Goal: Transaction & Acquisition: Book appointment/travel/reservation

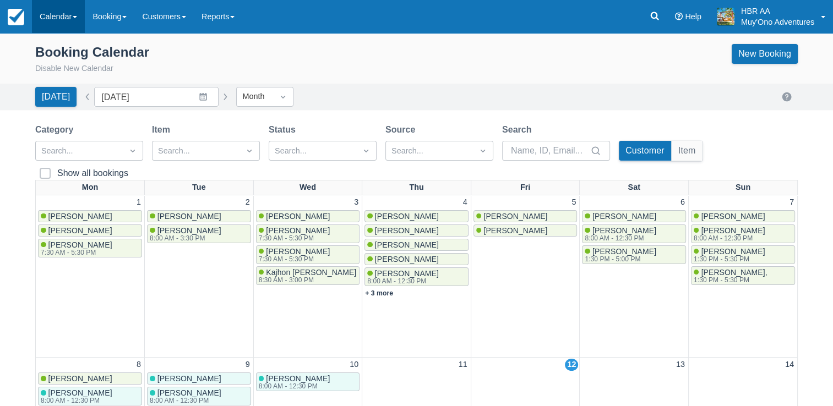
click at [59, 19] on link "Calendar" at bounding box center [58, 16] width 53 height 33
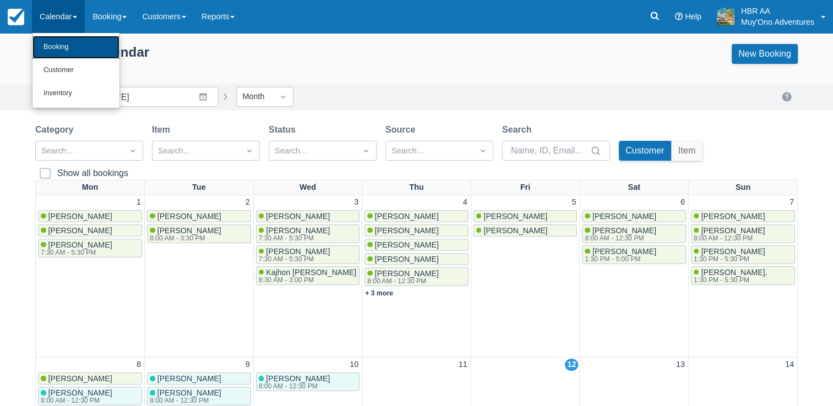
click at [64, 41] on link "Booking" at bounding box center [75, 47] width 87 height 23
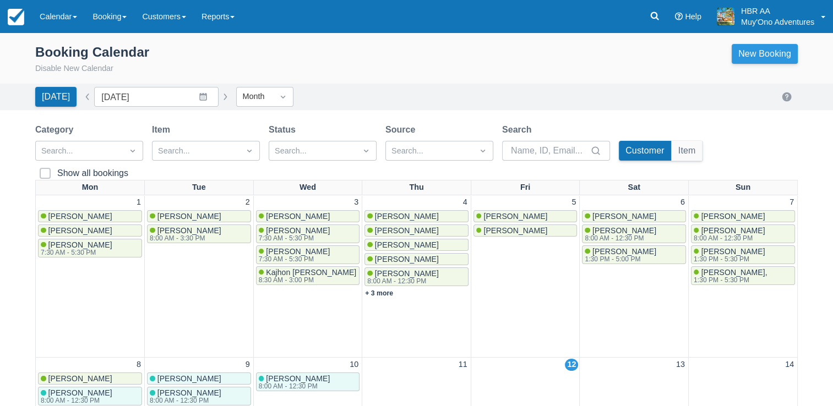
click at [765, 51] on link "New Booking" at bounding box center [765, 54] width 66 height 20
click at [59, 11] on link "Calendar" at bounding box center [58, 16] width 53 height 33
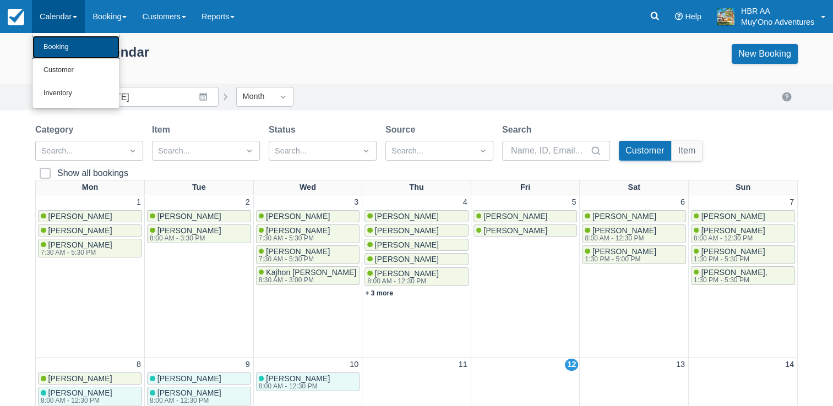
click at [69, 43] on link "Booking" at bounding box center [75, 47] width 87 height 23
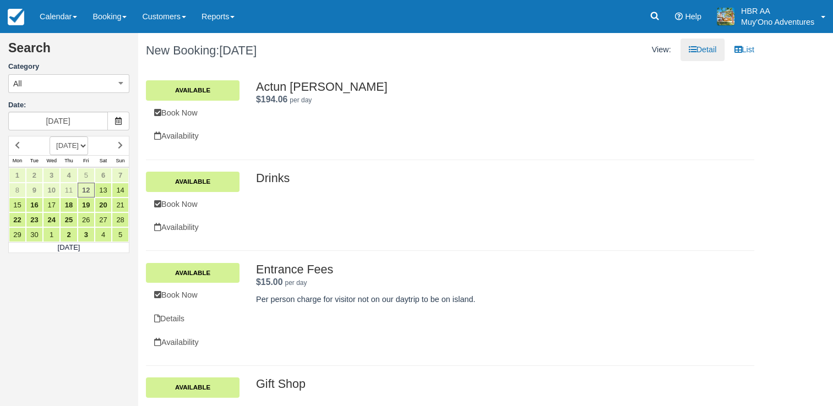
click at [592, 138] on div "Actun Tunichil Muknal $194.06 per day . Available Book Now Availability Actun T…" at bounding box center [450, 113] width 625 height 67
click at [105, 192] on link "13" at bounding box center [103, 190] width 17 height 15
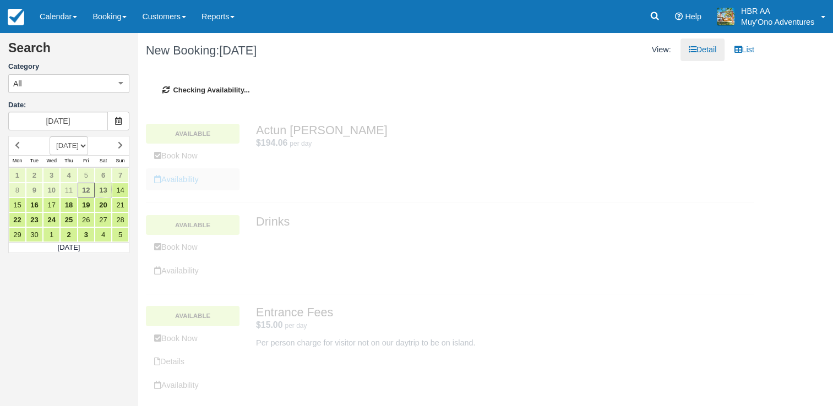
type input "09/13/25"
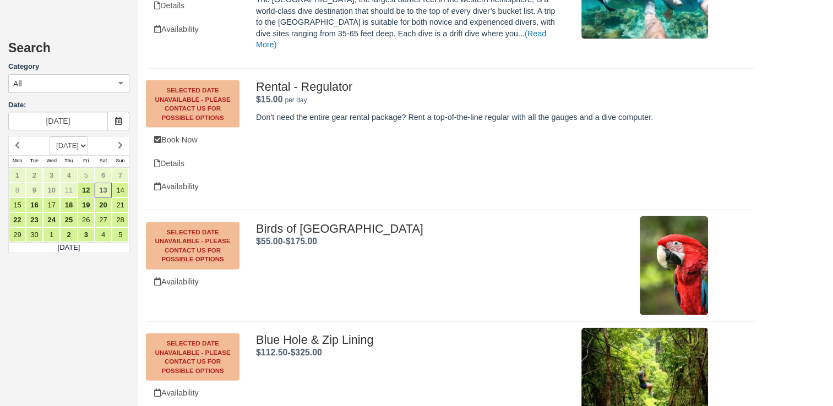
scroll to position [2408, 0]
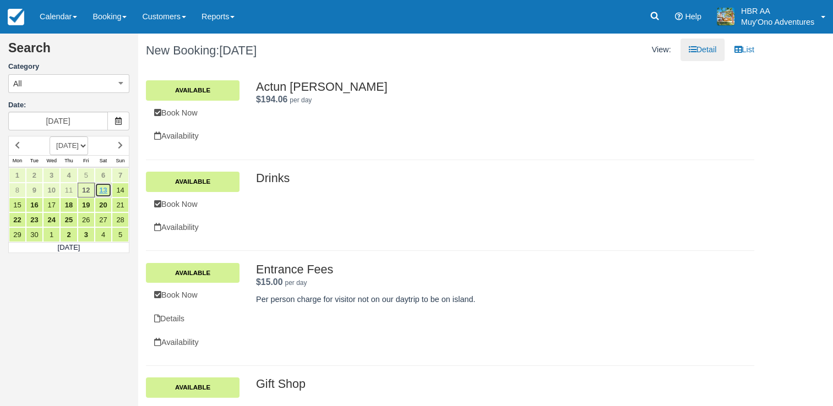
click at [99, 190] on link "13" at bounding box center [103, 190] width 17 height 15
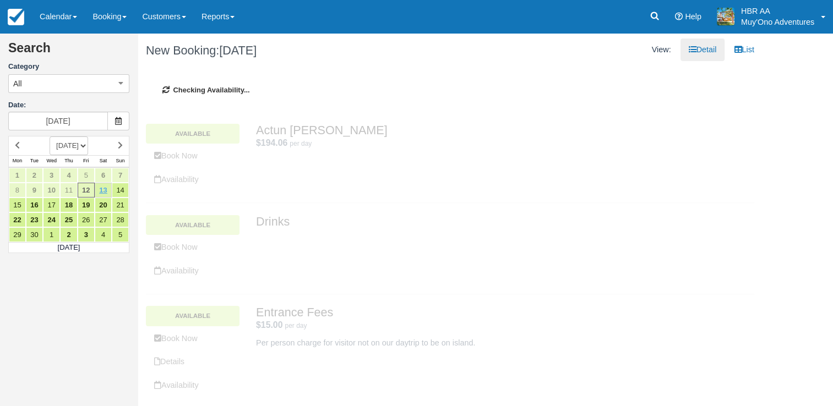
type input "[DATE]"
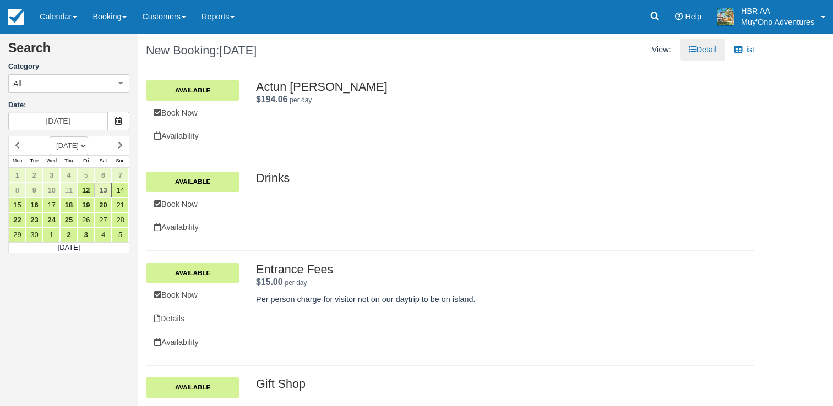
click at [475, 170] on div "Drinks Available Book Now Availability Drinks ." at bounding box center [450, 205] width 608 height 91
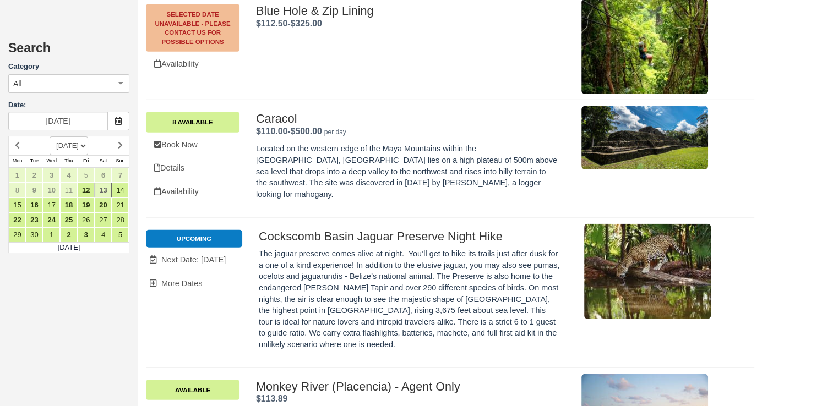
scroll to position [2752, 0]
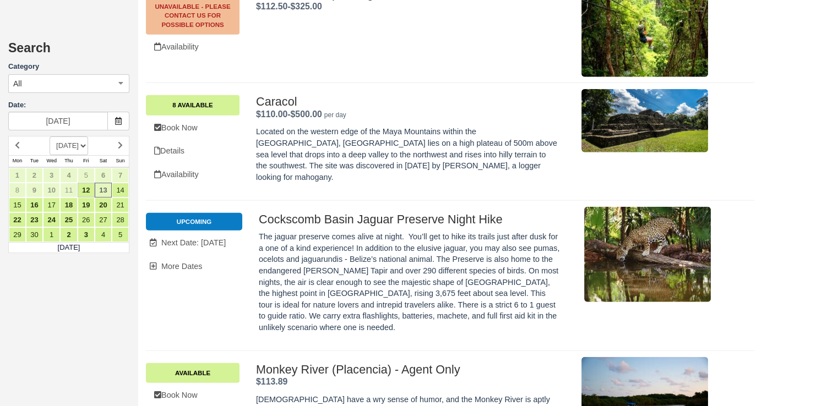
click at [181, 213] on li "Upcoming" at bounding box center [194, 222] width 96 height 18
click at [190, 213] on li "Upcoming" at bounding box center [194, 222] width 96 height 18
click at [103, 192] on link "13" at bounding box center [103, 190] width 17 height 15
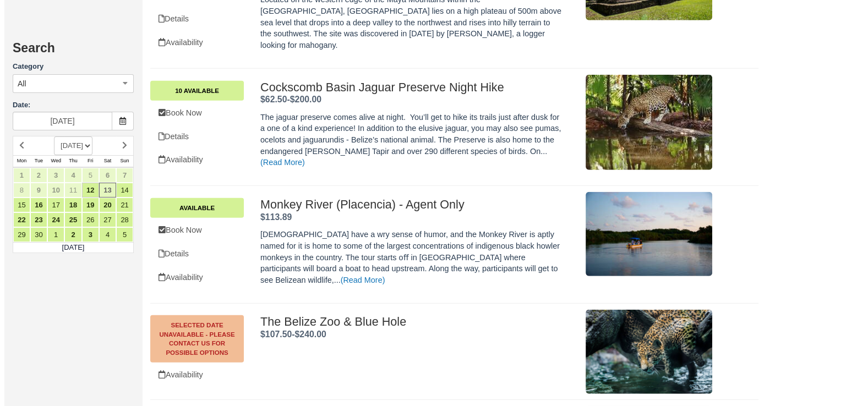
scroll to position [2863, 0]
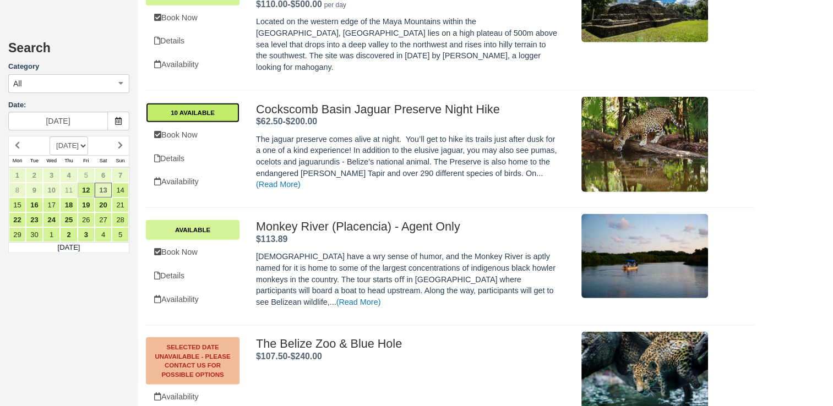
click at [179, 103] on link "10 Available" at bounding box center [193, 113] width 94 height 20
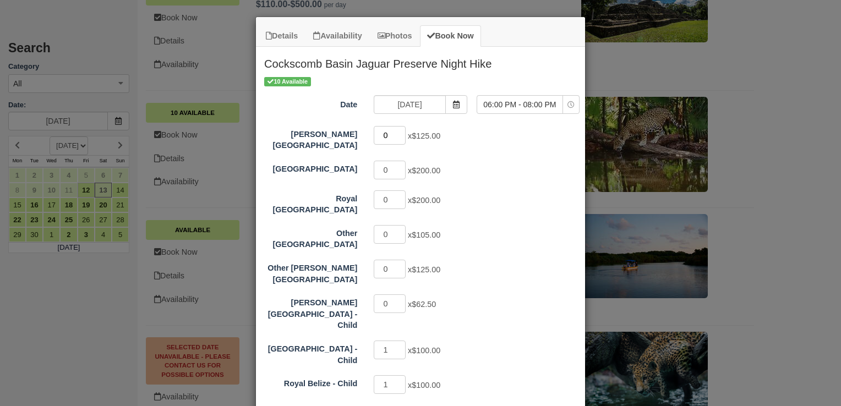
click at [381, 140] on input "0" at bounding box center [390, 135] width 32 height 19
type input "2"
click at [388, 341] on input "1" at bounding box center [390, 350] width 32 height 19
type input "0"
click at [384, 375] on input "1" at bounding box center [390, 384] width 32 height 19
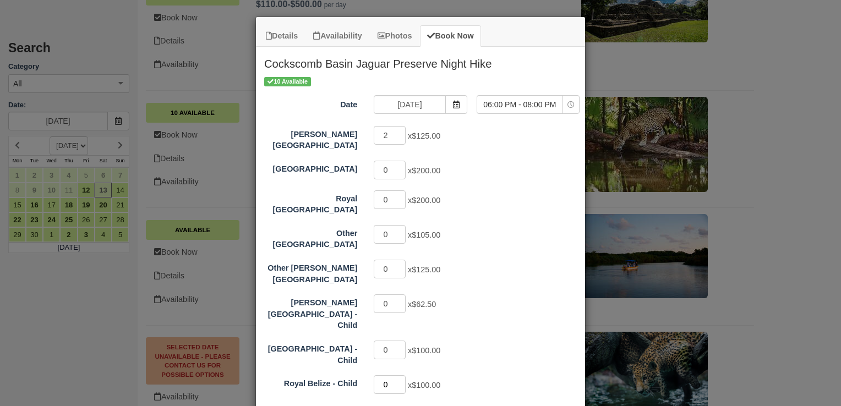
type input "0"
click at [533, 198] on div "0 x $200.00" at bounding box center [462, 200] width 192 height 21
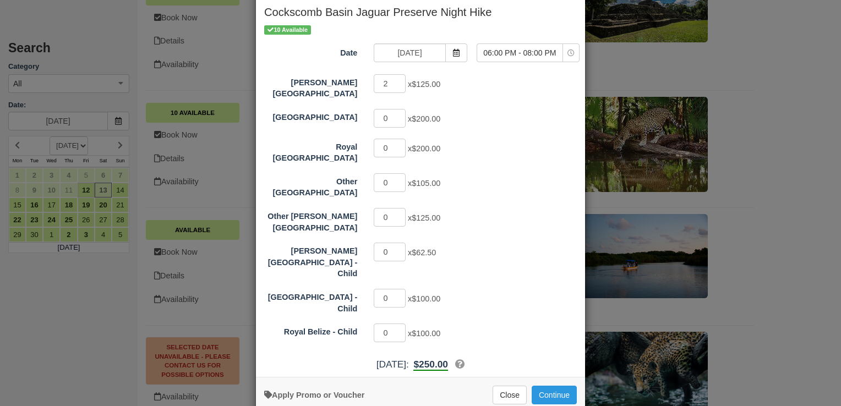
scroll to position [53, 0]
click at [553, 385] on button "Continue" at bounding box center [554, 394] width 45 height 19
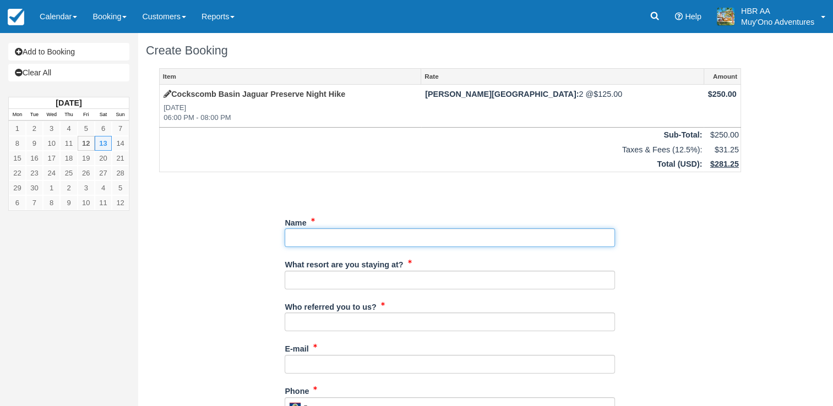
click at [342, 233] on input "Name" at bounding box center [450, 237] width 330 height 19
paste input "Benjamin Han"
type input "[PERSON_NAME]"
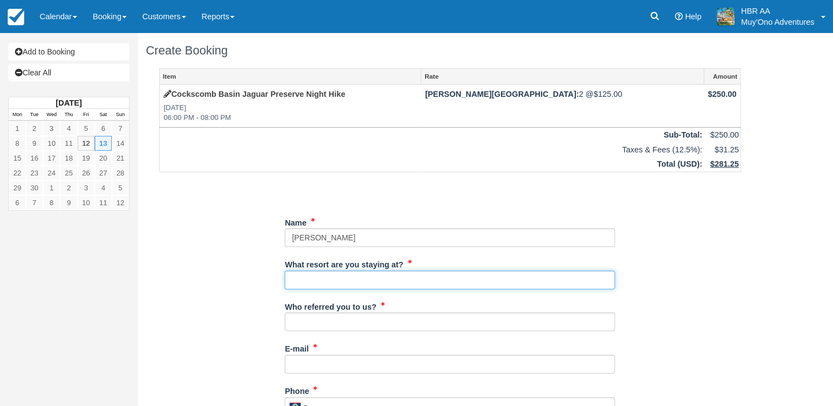
click at [328, 272] on input "What resort are you staying at?" at bounding box center [450, 280] width 330 height 19
click at [329, 279] on input "What resort are you staying at?" at bounding box center [450, 280] width 330 height 19
type input "[PERSON_NAME][GEOGRAPHIC_DATA]"
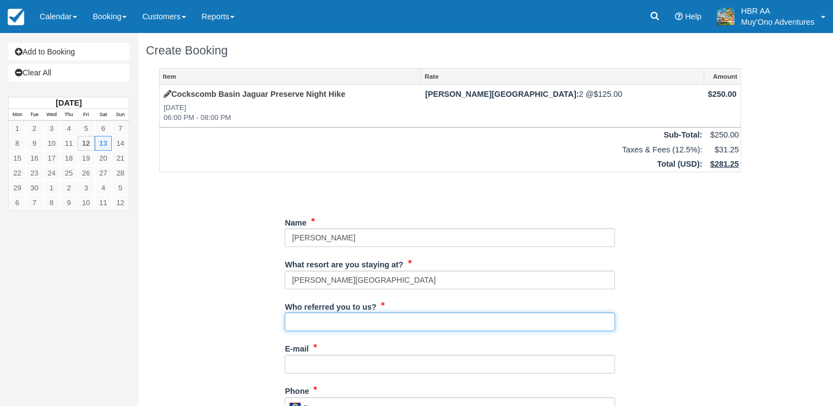
type input "J.F."
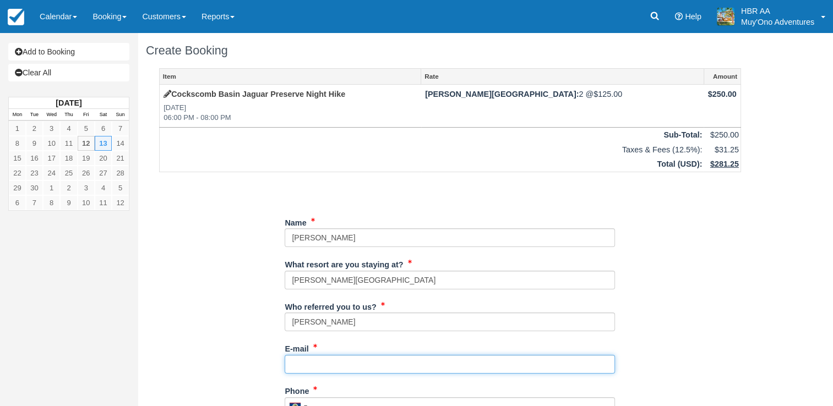
type input "[EMAIL_ADDRESS][DOMAIN_NAME]"
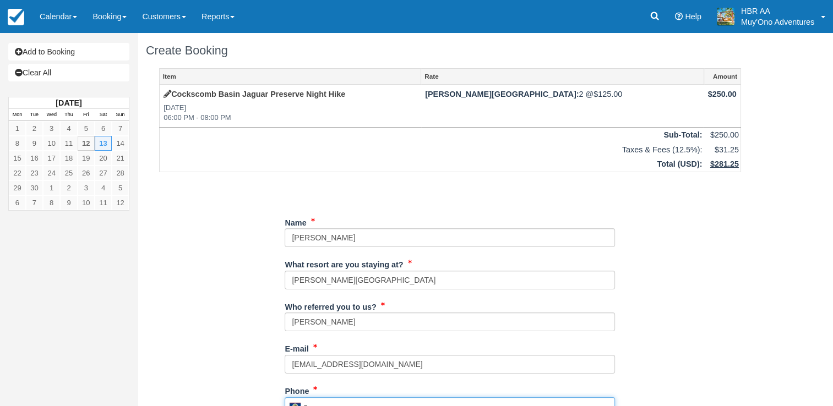
type input "671-0481"
type input "[PERSON_NAME]"
type input "[GEOGRAPHIC_DATA]"
type input "1 Adukt"
type input "No pork or shelfish"
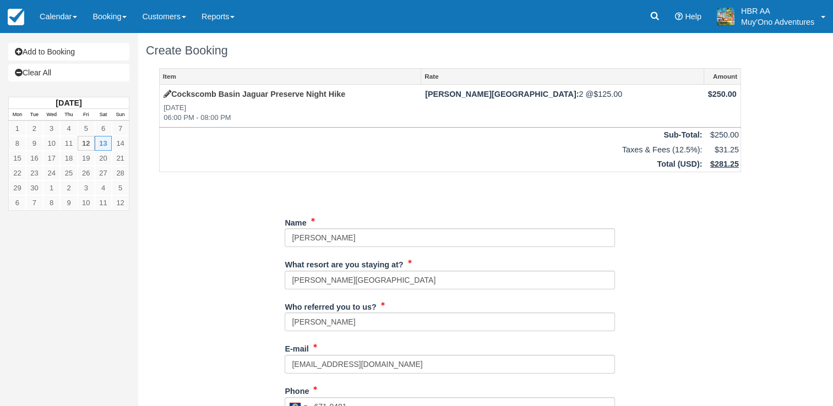
type input "6649284080"
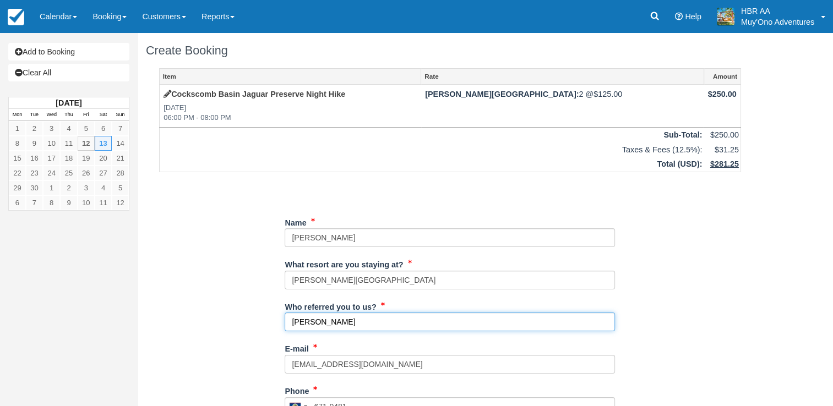
click at [482, 331] on input "J.F." at bounding box center [450, 322] width 330 height 19
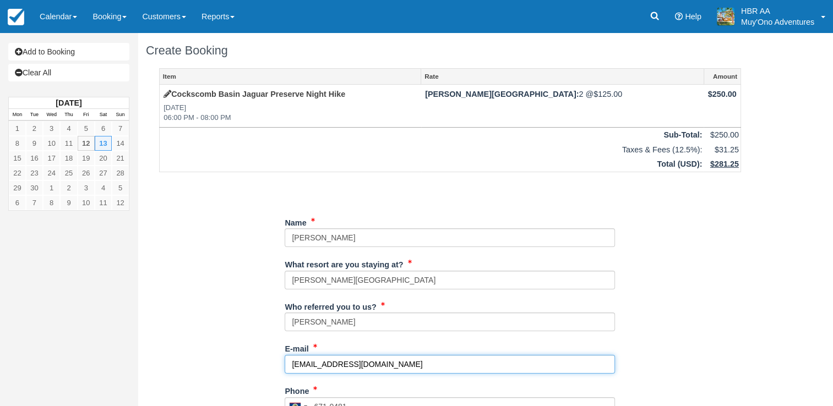
click at [413, 362] on input "frontdesk@hopkinsbaybelize.com" at bounding box center [450, 364] width 330 height 19
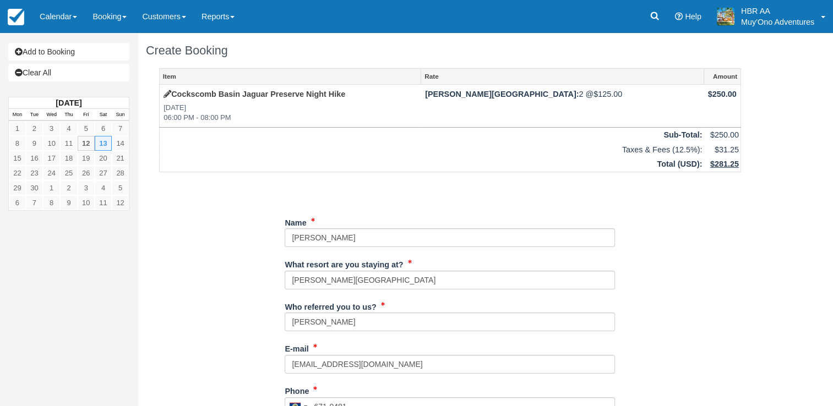
click at [685, 320] on div "Item Rate Amount Cockscomb Basin Jaguar Preserve Night Hike Sat Sep 13, 2025 06…" at bounding box center [450, 399] width 608 height 662
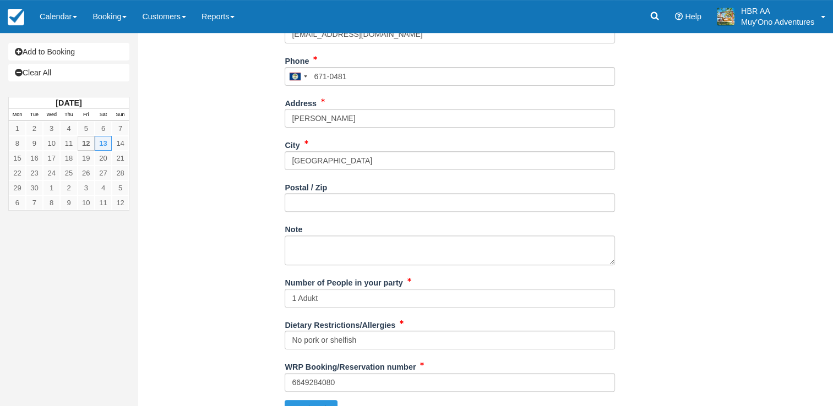
scroll to position [350, 0]
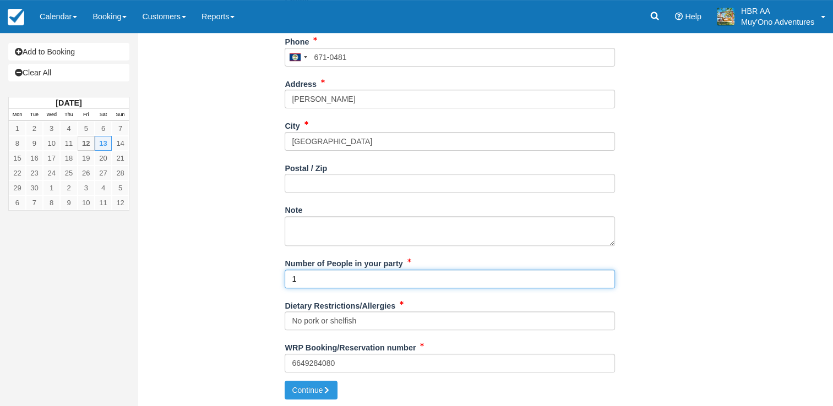
type input "1"
type input "2 adults"
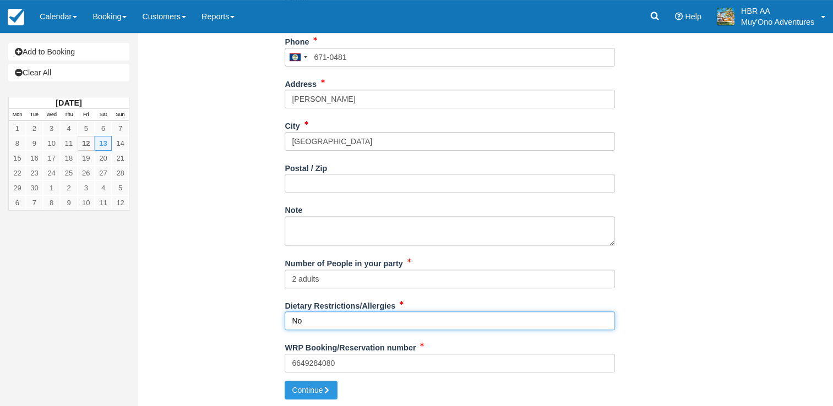
type input "N"
click at [334, 320] on input "N/SA" at bounding box center [450, 321] width 330 height 19
type input "N/A"
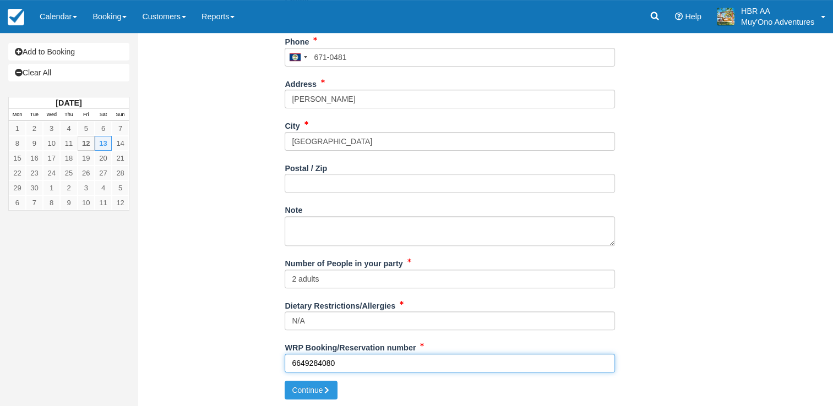
click at [364, 362] on input "6649284080" at bounding box center [450, 363] width 330 height 19
type input "6"
click at [304, 363] on input "WRP Booking/Reservation number" at bounding box center [450, 363] width 330 height 19
type input "B"
paste input "BB25081418401121"
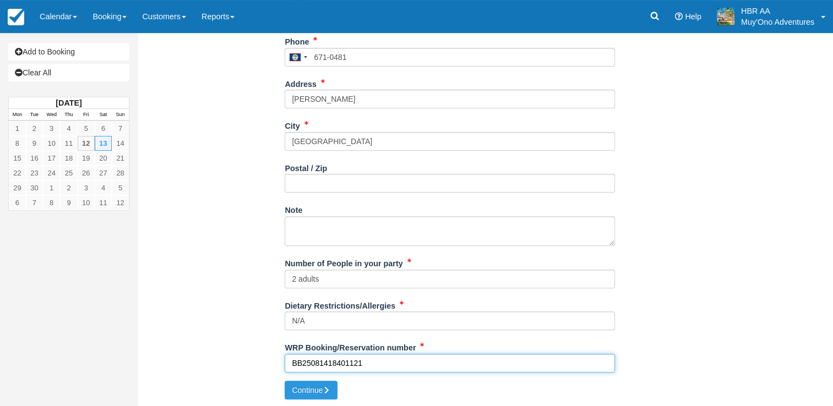
type input "BB25081418401121"
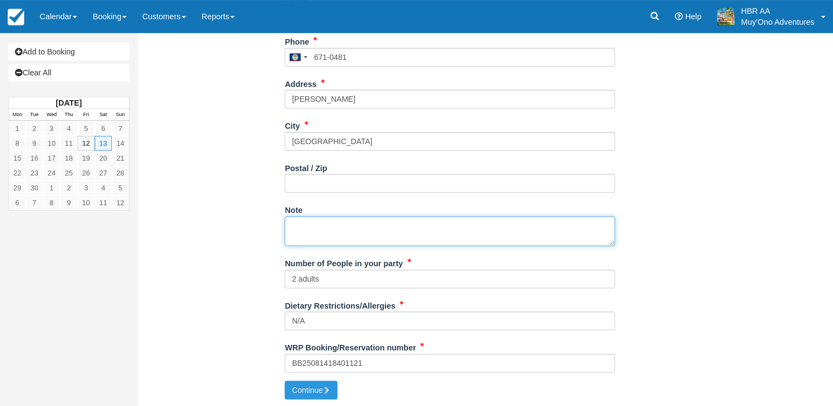
click at [301, 230] on textarea "Note" at bounding box center [450, 231] width 330 height 30
click at [643, 216] on div "Item Rate Amount Cockscomb Basin Jaguar Preserve Night Hike Sat Sep 13, 2025 06…" at bounding box center [450, 50] width 608 height 662
click at [326, 226] on textarea "Note" at bounding box center [450, 231] width 330 height 30
type textarea "S"
click at [323, 396] on button "Continue" at bounding box center [311, 390] width 53 height 19
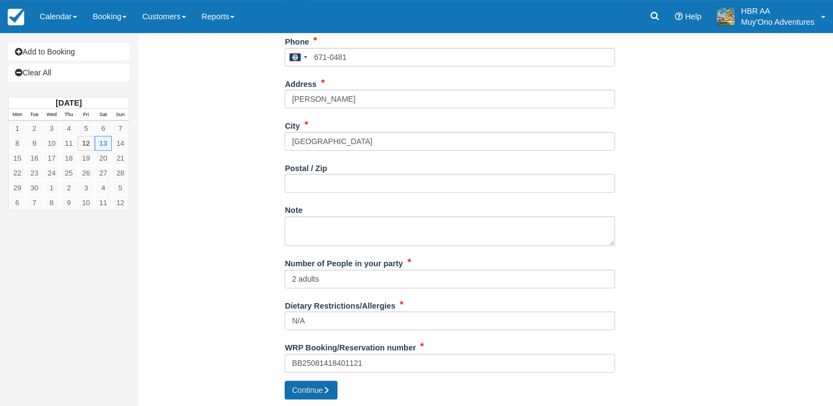
type input "+5016710481"
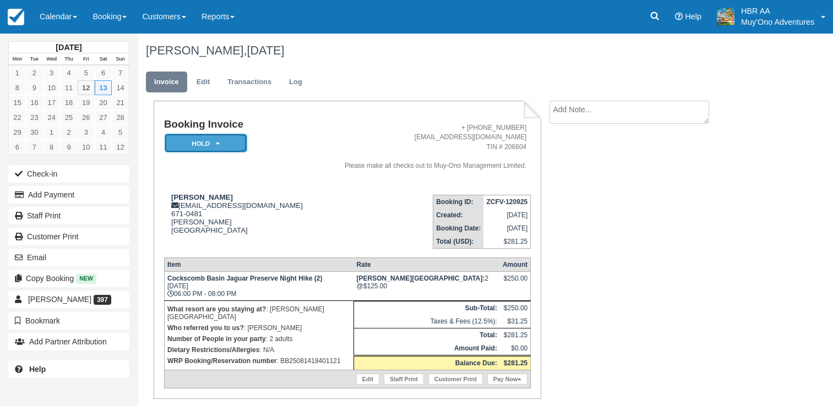
click at [209, 144] on em "HOLD" at bounding box center [206, 143] width 83 height 19
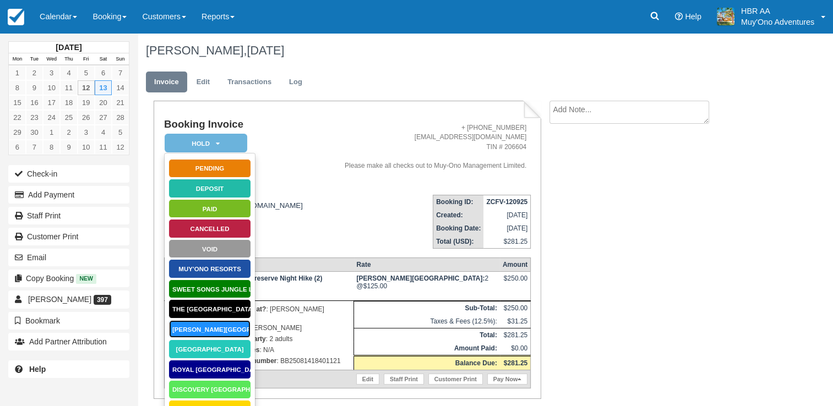
click at [205, 326] on link "[PERSON_NAME][GEOGRAPHIC_DATA]" at bounding box center [209, 329] width 83 height 19
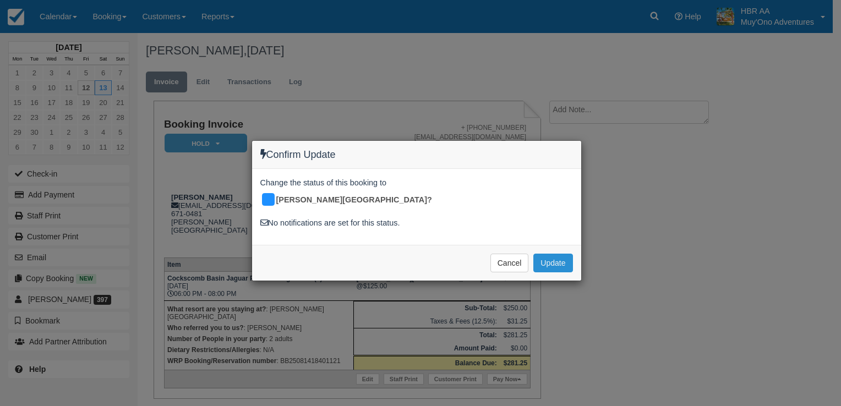
click at [561, 254] on button "Update" at bounding box center [552, 263] width 39 height 19
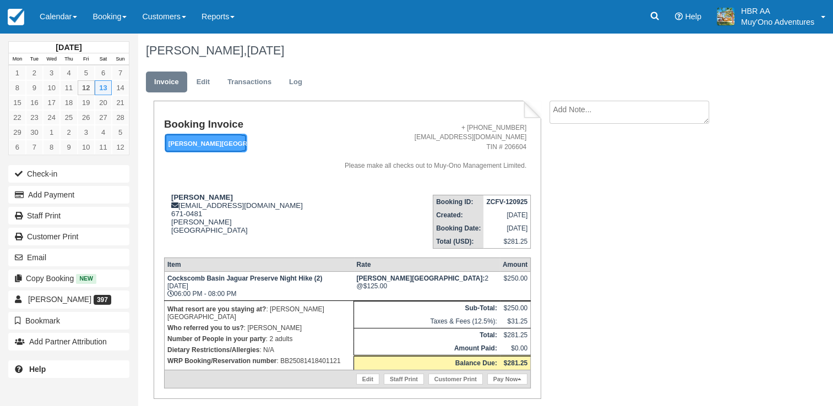
click at [222, 140] on em "[PERSON_NAME][GEOGRAPHIC_DATA]" at bounding box center [206, 143] width 83 height 19
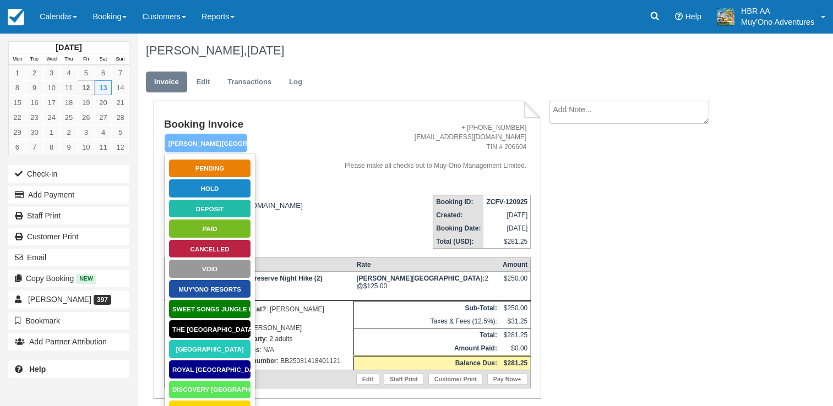
click at [377, 99] on ul "Invoice Edit Transactions Log" at bounding box center [450, 84] width 608 height 33
click at [220, 149] on em "Hopkins Bay Resort" at bounding box center [206, 143] width 83 height 19
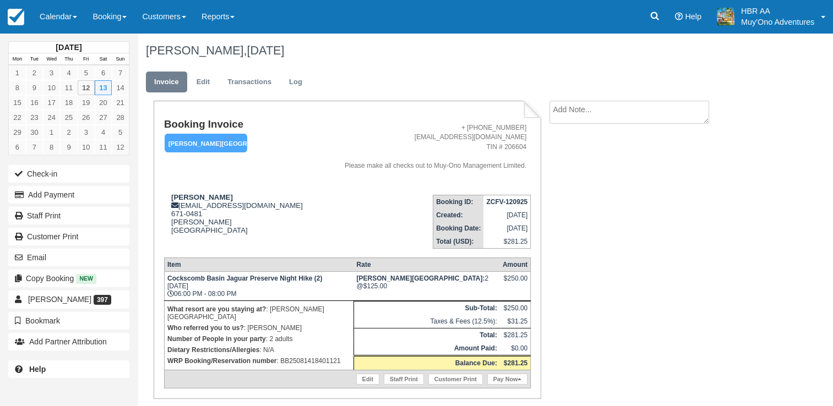
click at [739, 120] on div "Create Show on invoice" at bounding box center [642, 115] width 202 height 29
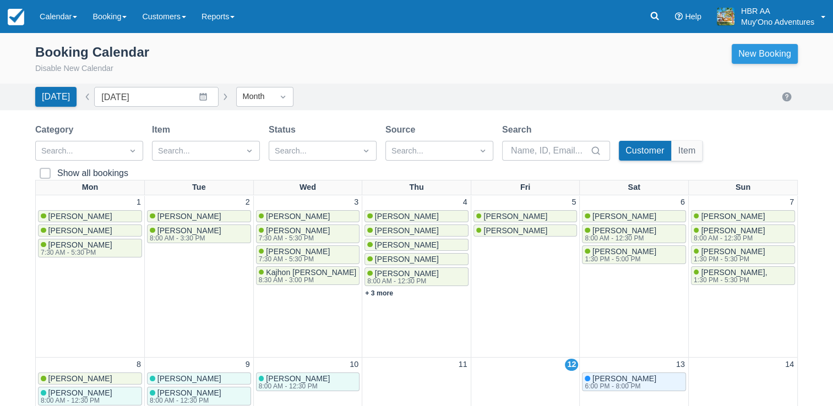
click at [748, 50] on link "New Booking" at bounding box center [765, 54] width 66 height 20
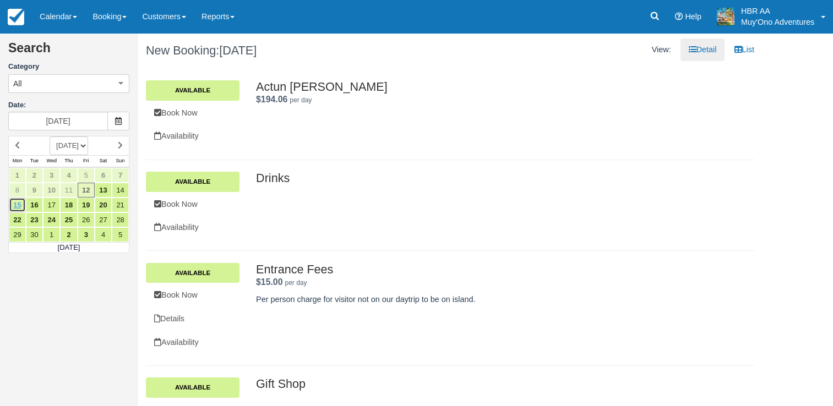
click at [18, 203] on link "15" at bounding box center [17, 205] width 17 height 15
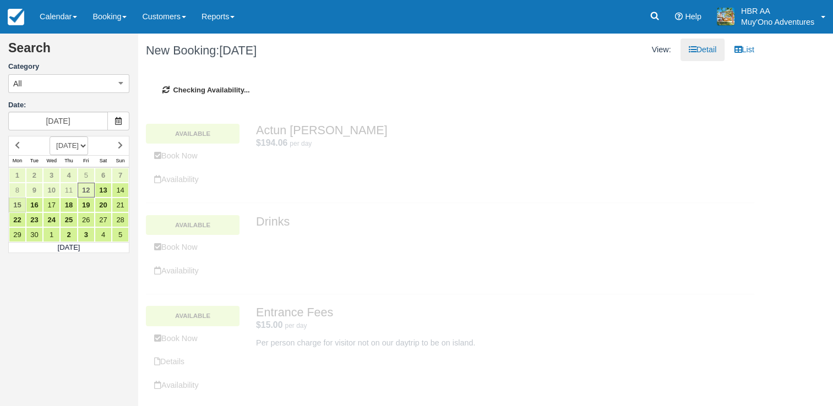
type input "[DATE]"
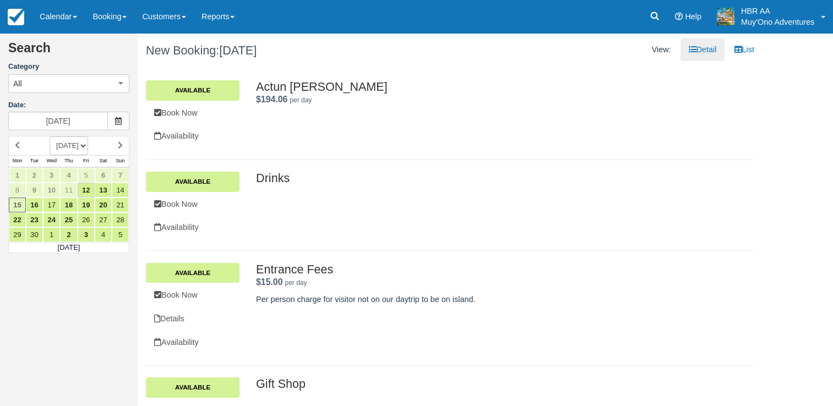
click at [601, 172] on h2 "Drinks ." at bounding box center [482, 178] width 452 height 13
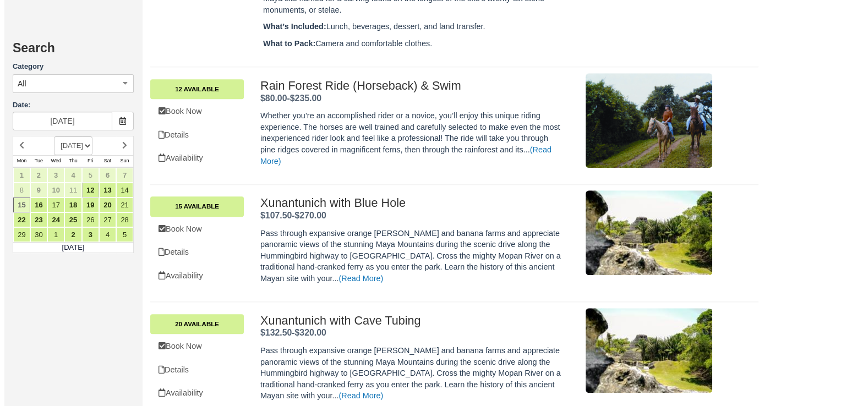
scroll to position [5263, 0]
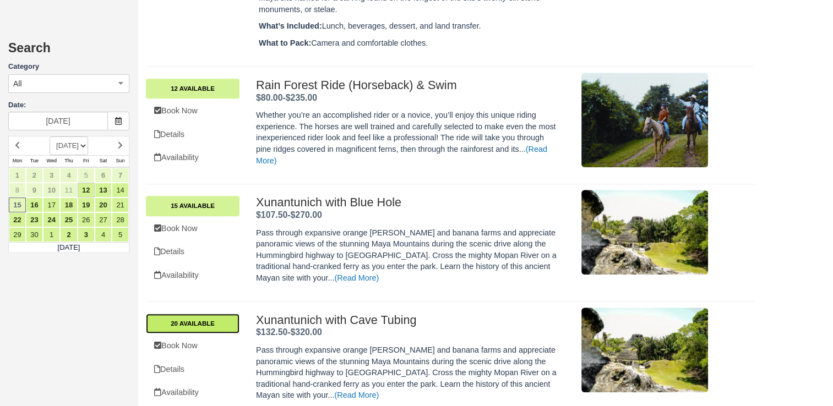
click at [225, 314] on link "20 Available" at bounding box center [193, 324] width 94 height 20
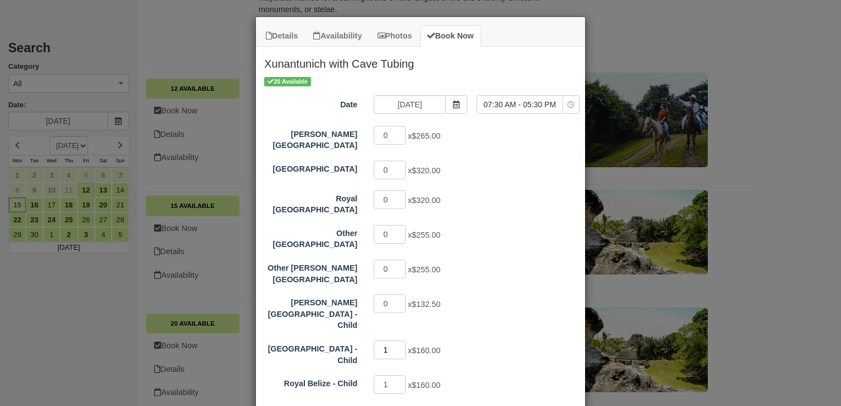
click at [385, 341] on input "1" at bounding box center [390, 350] width 32 height 19
type input "0"
click at [385, 375] on input "1" at bounding box center [390, 384] width 32 height 19
type input "1"
type input "0"
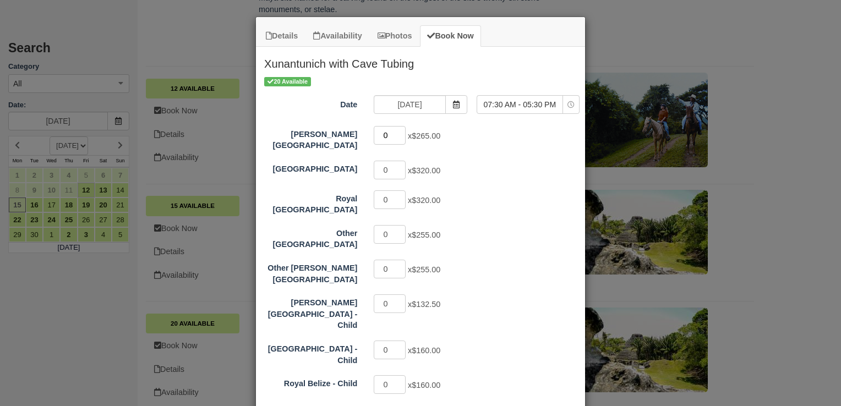
click at [386, 135] on input "0" at bounding box center [390, 135] width 32 height 19
type input "2"
click at [530, 138] on div "2 x $265.00" at bounding box center [462, 136] width 192 height 21
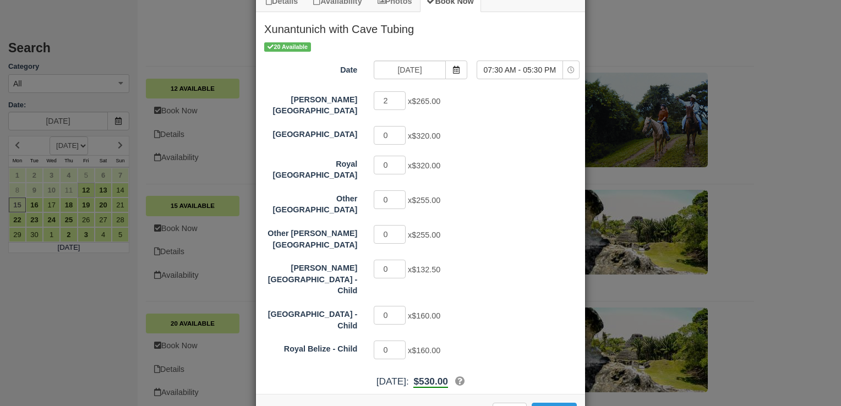
scroll to position [53, 0]
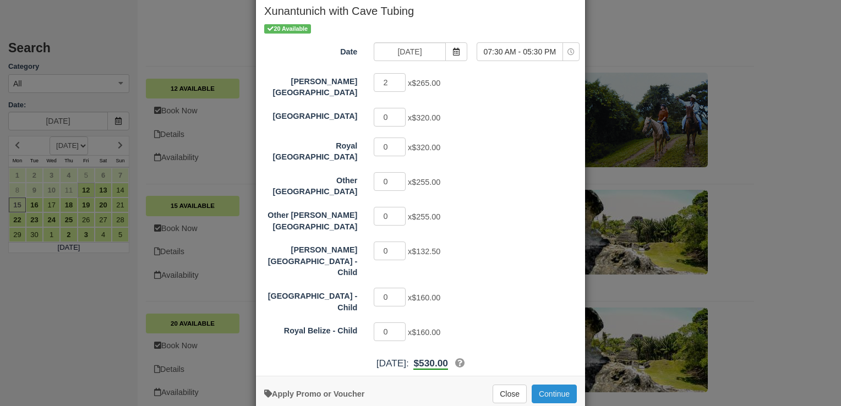
click at [548, 385] on button "Continue" at bounding box center [554, 394] width 45 height 19
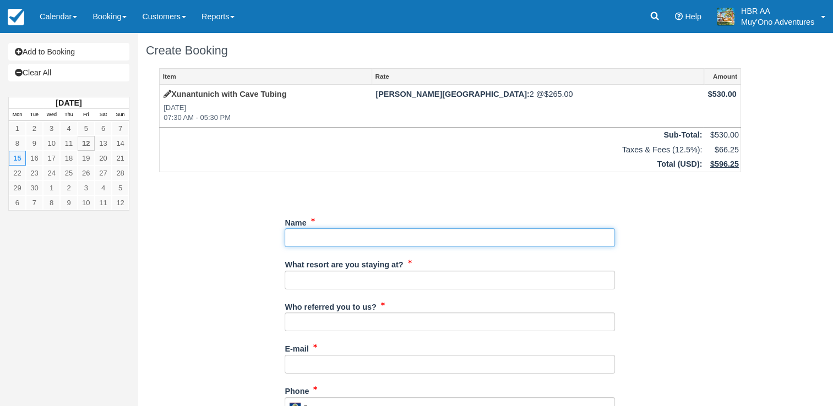
click at [363, 242] on input "Name" at bounding box center [450, 237] width 330 height 19
type input "[PERSON_NAME]"
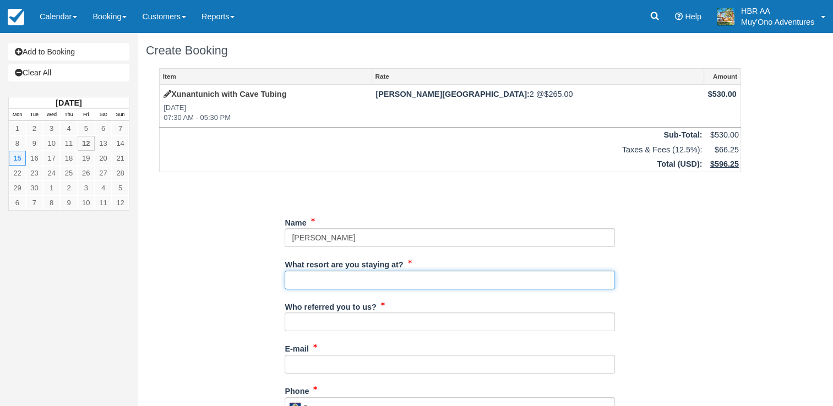
click at [359, 278] on input "What resort are you staying at?" at bounding box center [450, 280] width 330 height 19
type input "[PERSON_NAME][GEOGRAPHIC_DATA]"
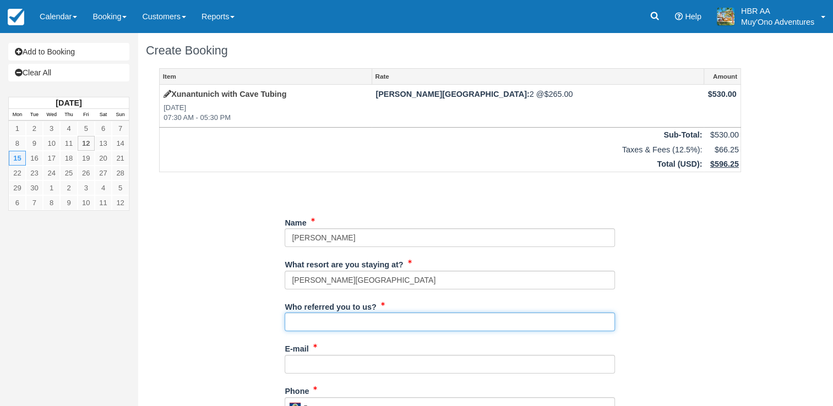
type input "[PERSON_NAME]"
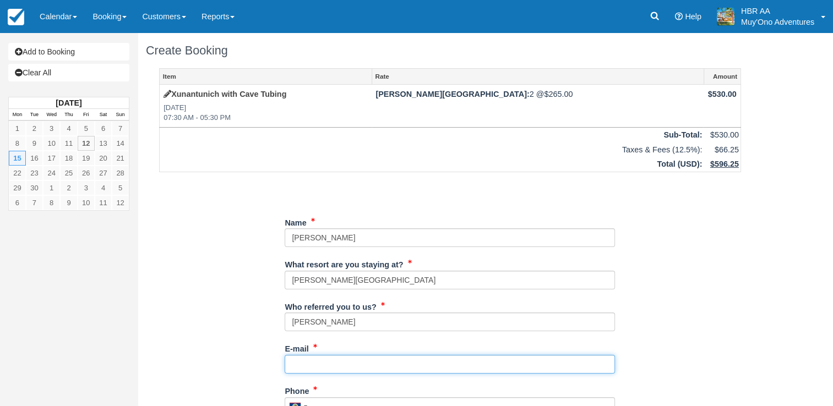
type input "[EMAIL_ADDRESS][DOMAIN_NAME]"
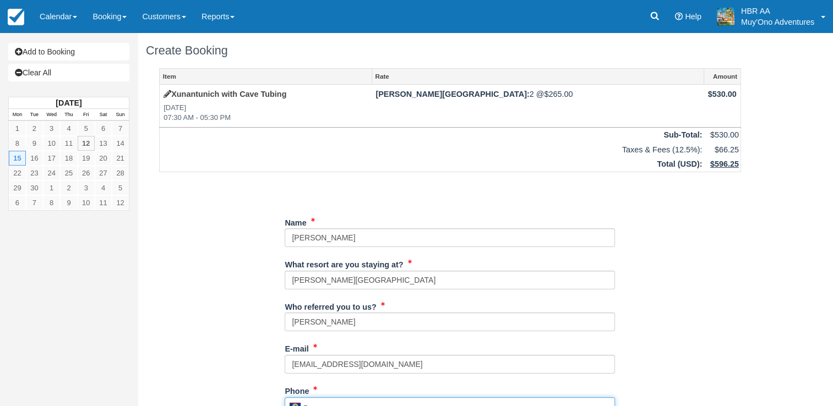
type input "671-0481"
type input "[PERSON_NAME]"
type input "[GEOGRAPHIC_DATA]"
type input "2 adults"
type input "N/A"
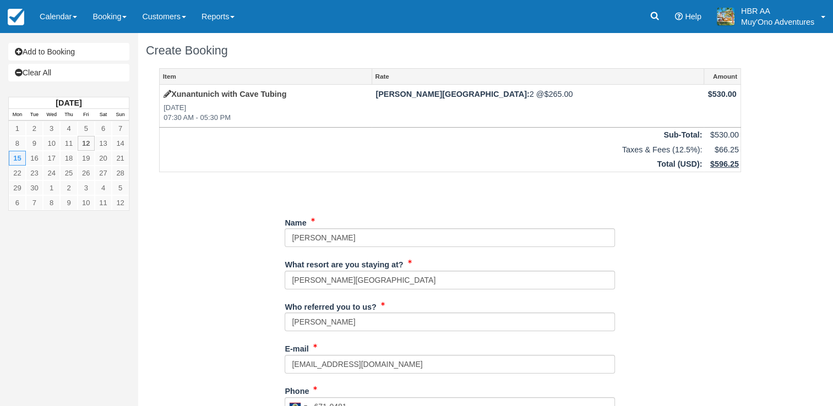
type input "BB25081418401121"
click at [661, 263] on div "Item Rate Amount Xunantunich with Cave Tubing Mon Sep 15, 2025 07:30 AM - 05:30…" at bounding box center [450, 399] width 608 height 662
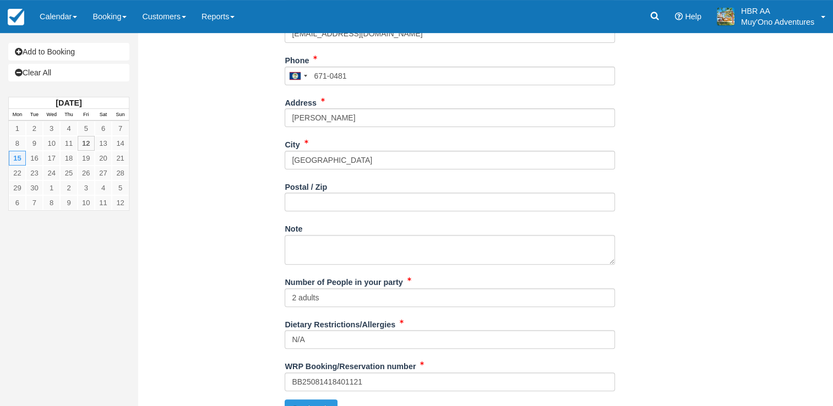
scroll to position [350, 0]
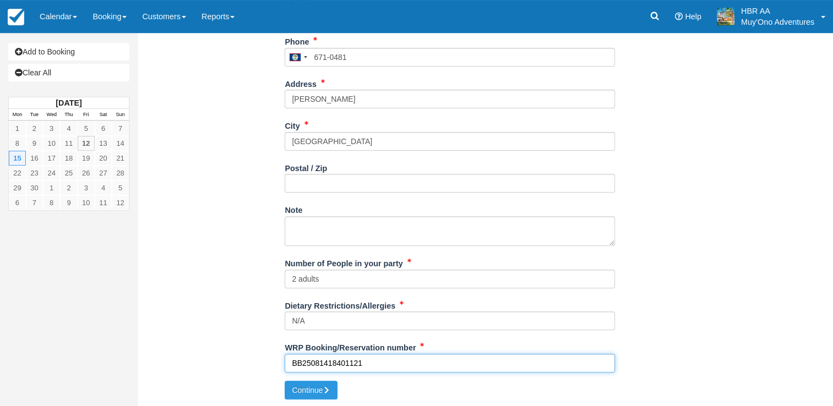
click at [394, 367] on input "BB25081418401121" at bounding box center [450, 363] width 330 height 19
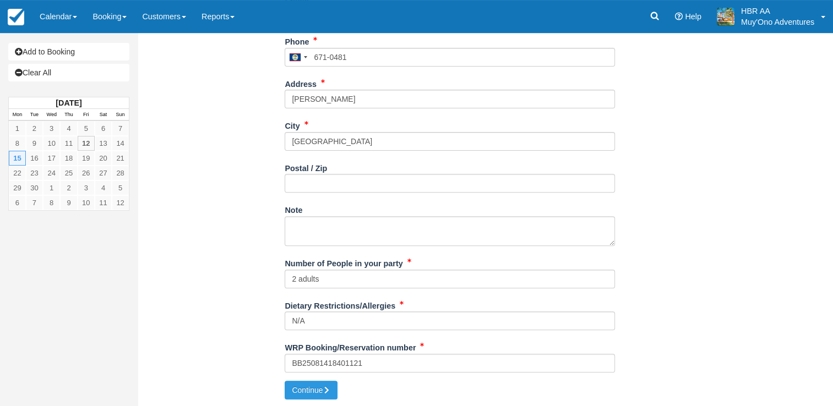
click at [330, 390] on icon "submit" at bounding box center [327, 390] width 8 height 8
type input "+5016710481"
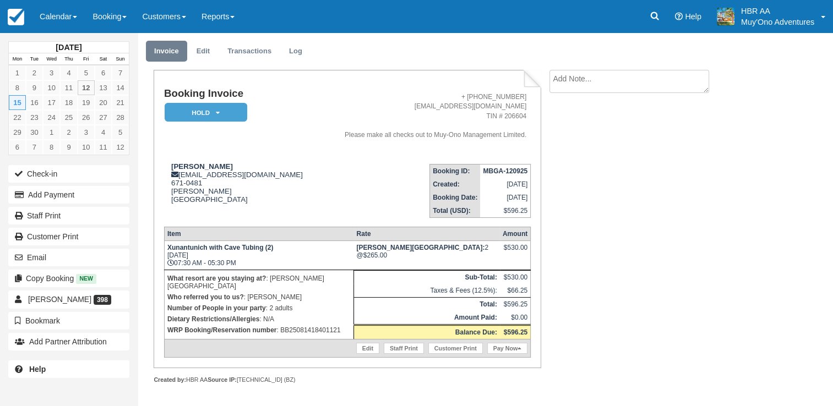
scroll to position [33, 0]
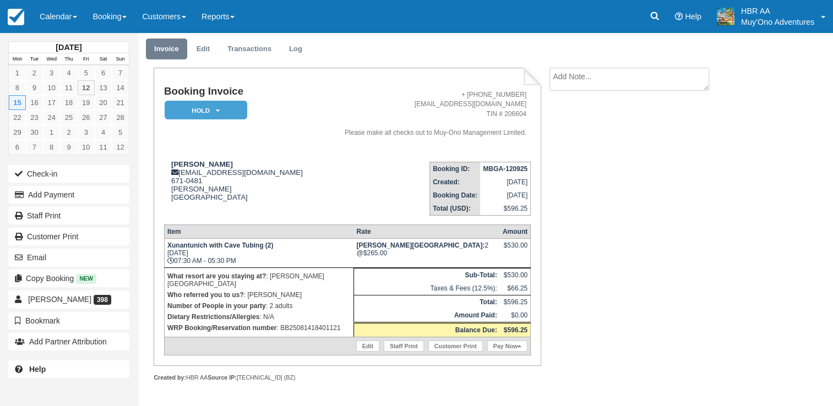
click at [673, 198] on div "Booking Invoice HOLD   Pending Deposit Paid Cancelled Void Muy'Ono Resorts Swee…" at bounding box center [441, 237] width 606 height 338
click at [210, 109] on em "HOLD" at bounding box center [206, 110] width 83 height 19
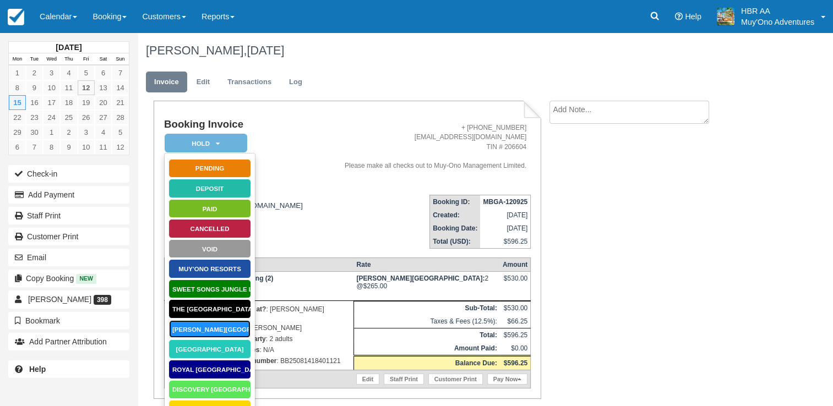
click at [209, 332] on link "[PERSON_NAME][GEOGRAPHIC_DATA]" at bounding box center [209, 329] width 83 height 19
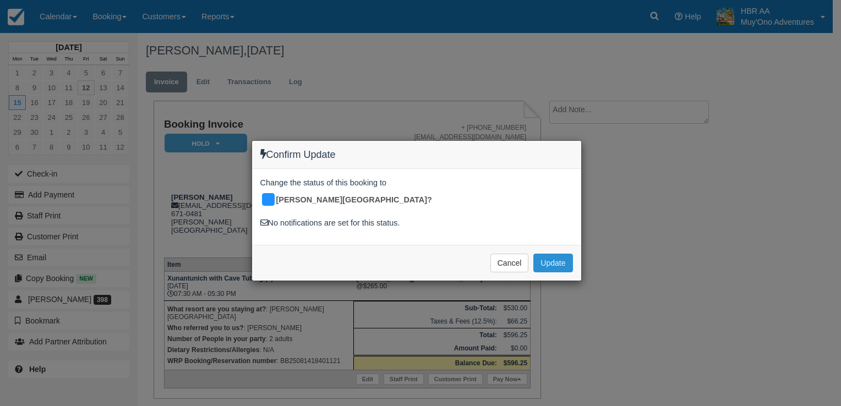
click at [546, 254] on button "Update" at bounding box center [552, 263] width 39 height 19
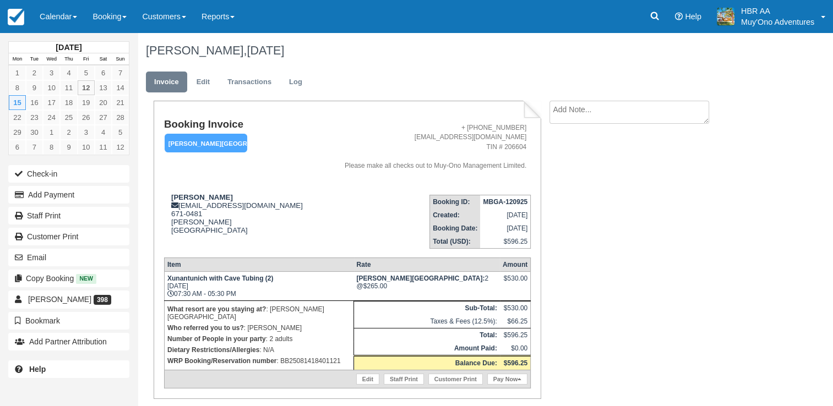
click at [692, 205] on div "Booking Invoice Hopkins Bay Resort   Pending HOLD Deposit Paid Cancelled Void M…" at bounding box center [441, 270] width 606 height 338
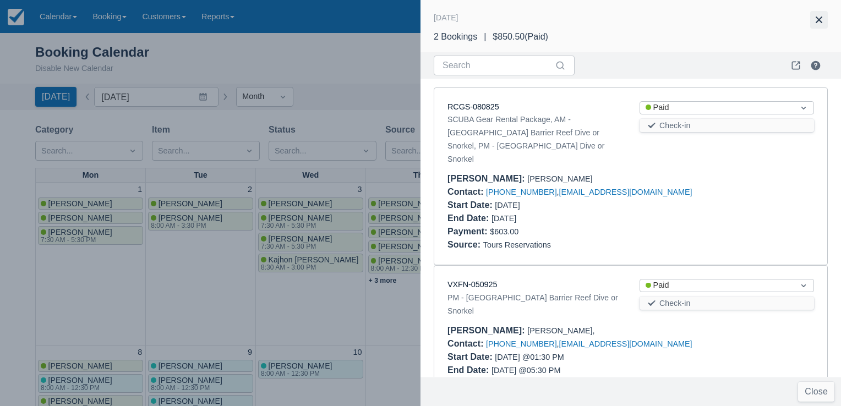
click at [823, 20] on button "button" at bounding box center [819, 20] width 18 height 18
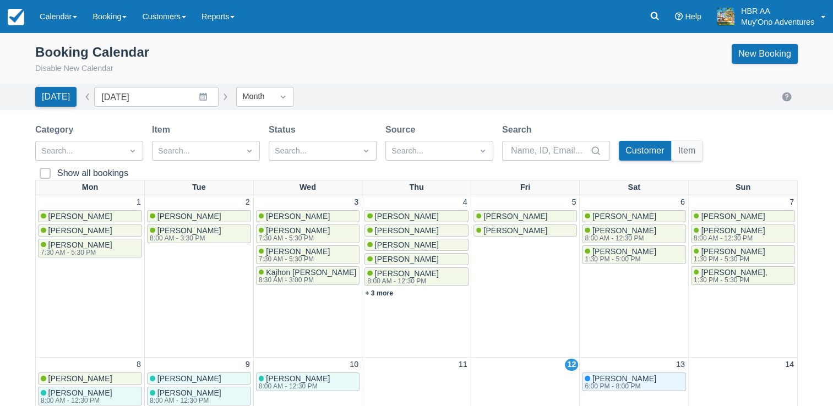
click at [543, 54] on div "Booking Calendar Disable New Calendar New Booking" at bounding box center [416, 59] width 762 height 31
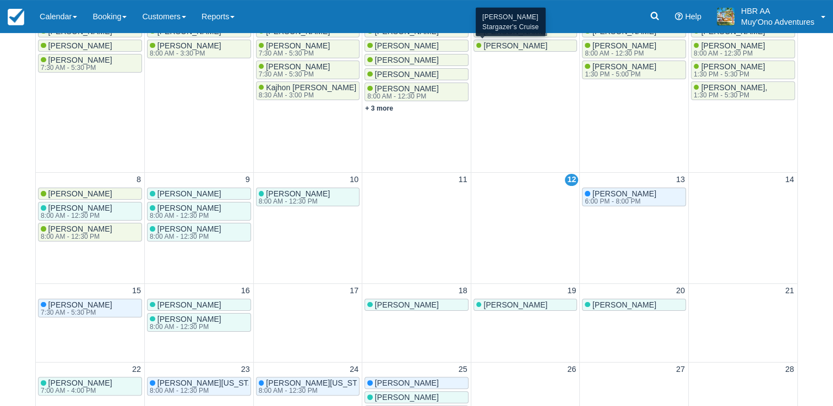
scroll to position [198, 0]
